Goal: Information Seeking & Learning: Learn about a topic

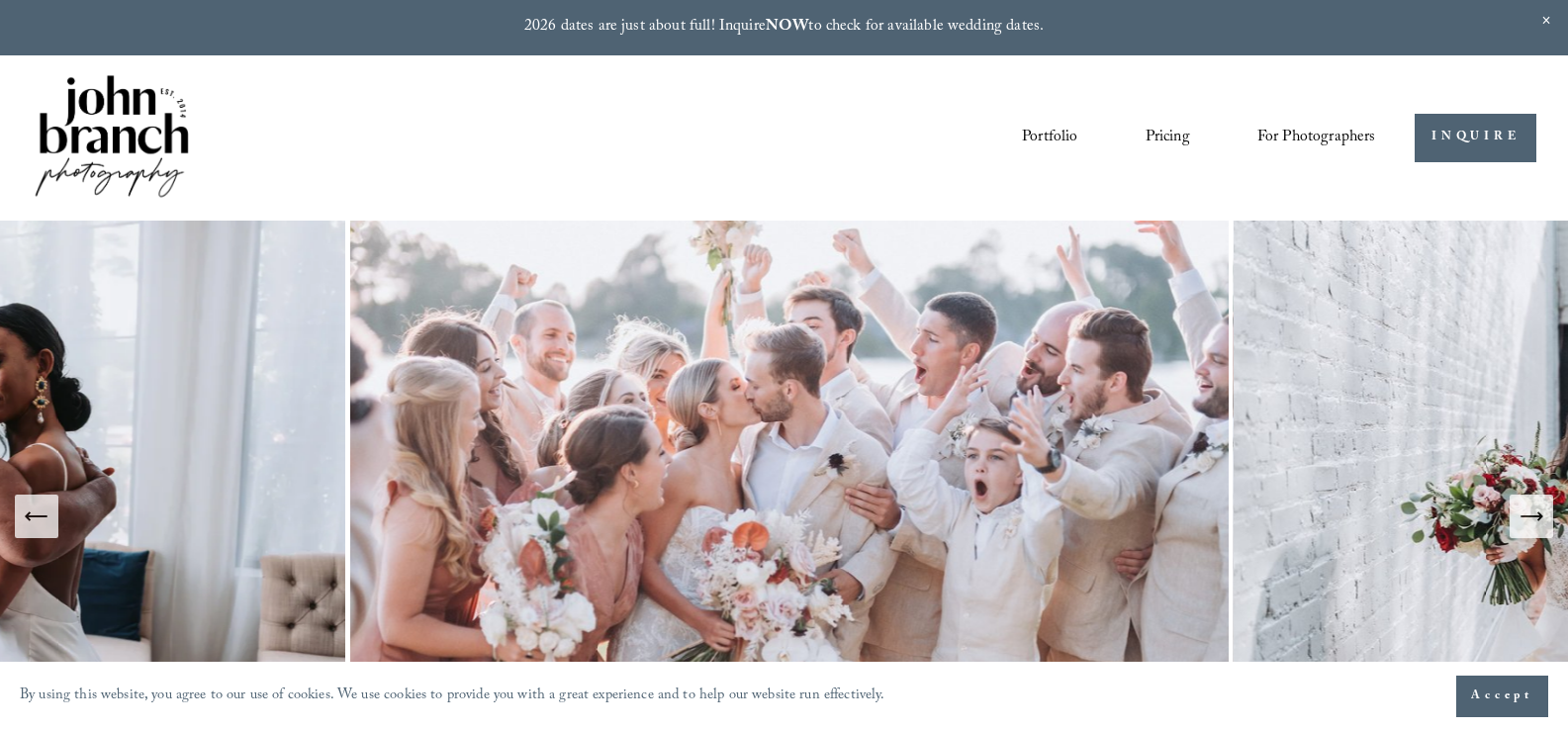
click at [0, 0] on span "Education" at bounding box center [0, 0] width 0 height 0
click at [1168, 30] on link at bounding box center [784, 28] width 1568 height 56
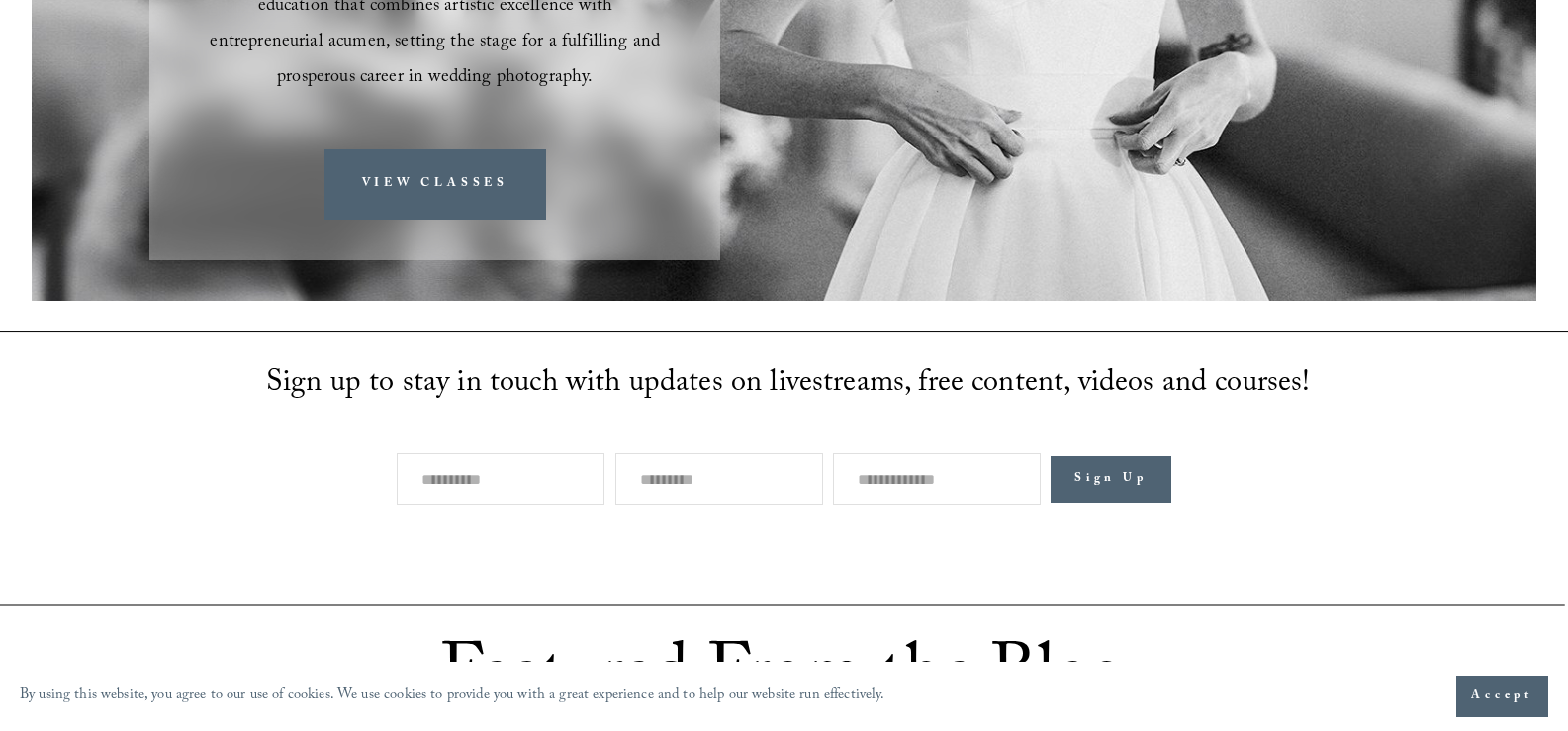
scroll to position [594, 0]
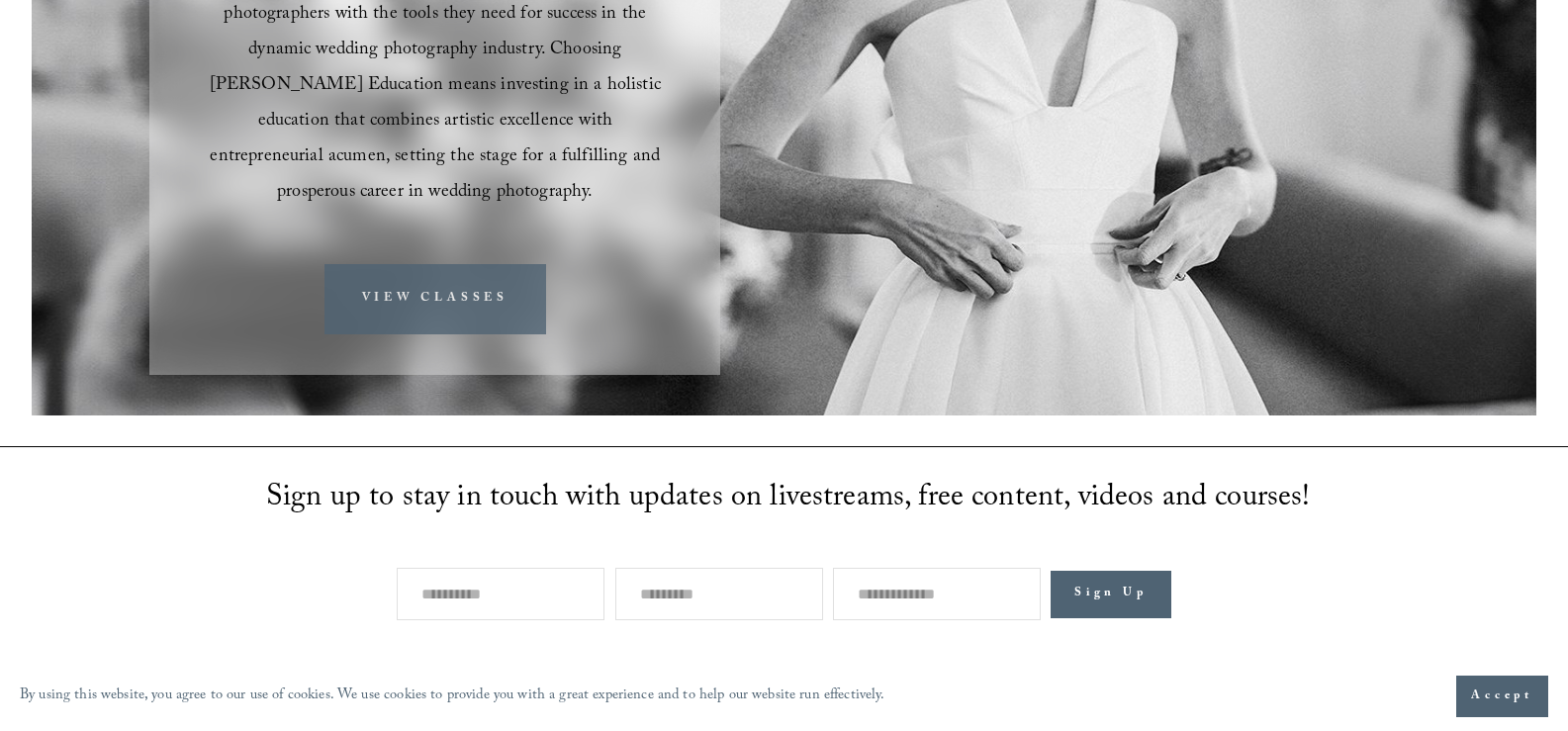
click at [473, 265] on link "VIEW CLASSES" at bounding box center [435, 299] width 222 height 71
